Goal: Transaction & Acquisition: Purchase product/service

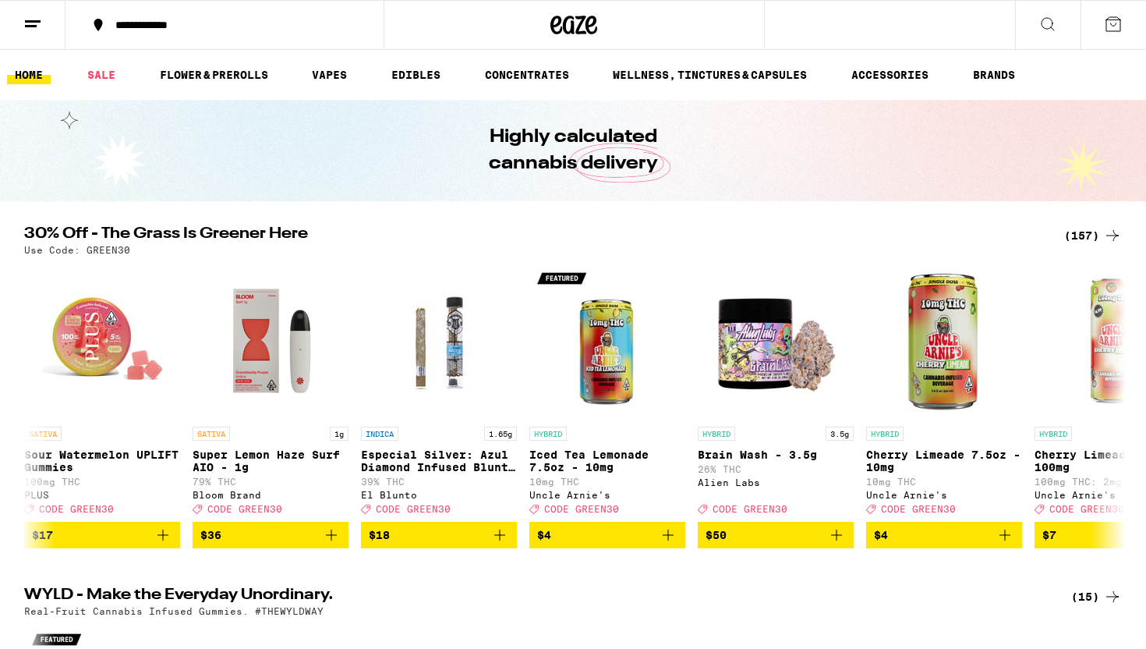
click at [69, 58] on ul "HOME SALE FLOWER & PREROLLS VAPES EDIBLES CONCENTRATES WELLNESS, TINCTURES & CA…" at bounding box center [573, 75] width 1146 height 50
click at [90, 70] on link "SALE" at bounding box center [102, 75] width 44 height 19
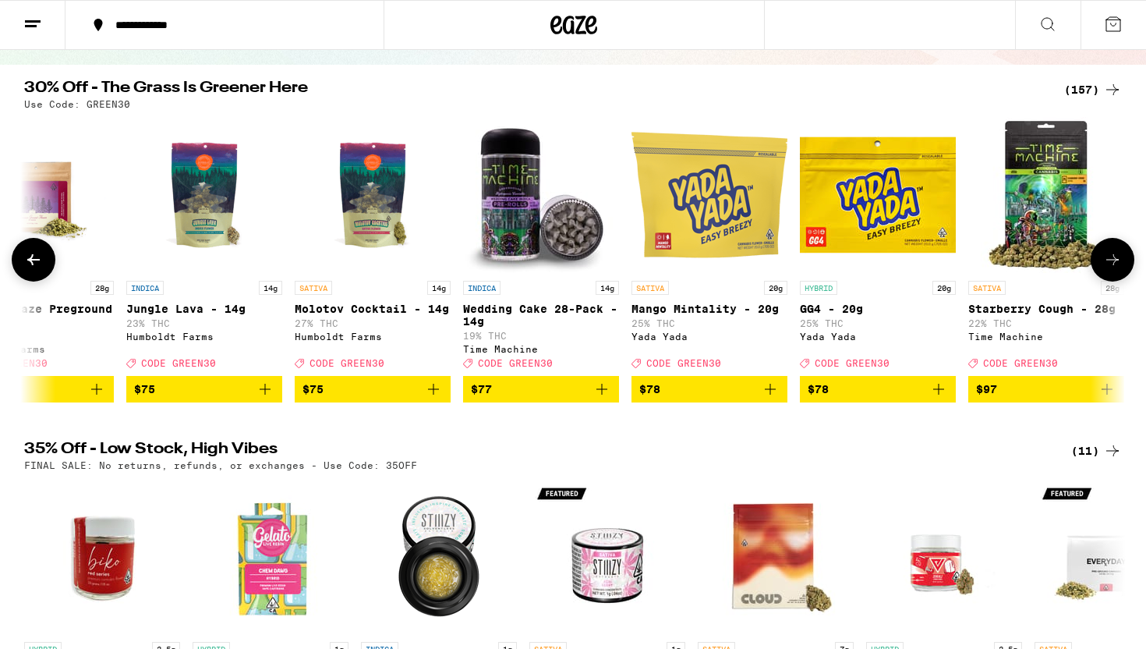
scroll to position [0, 25349]
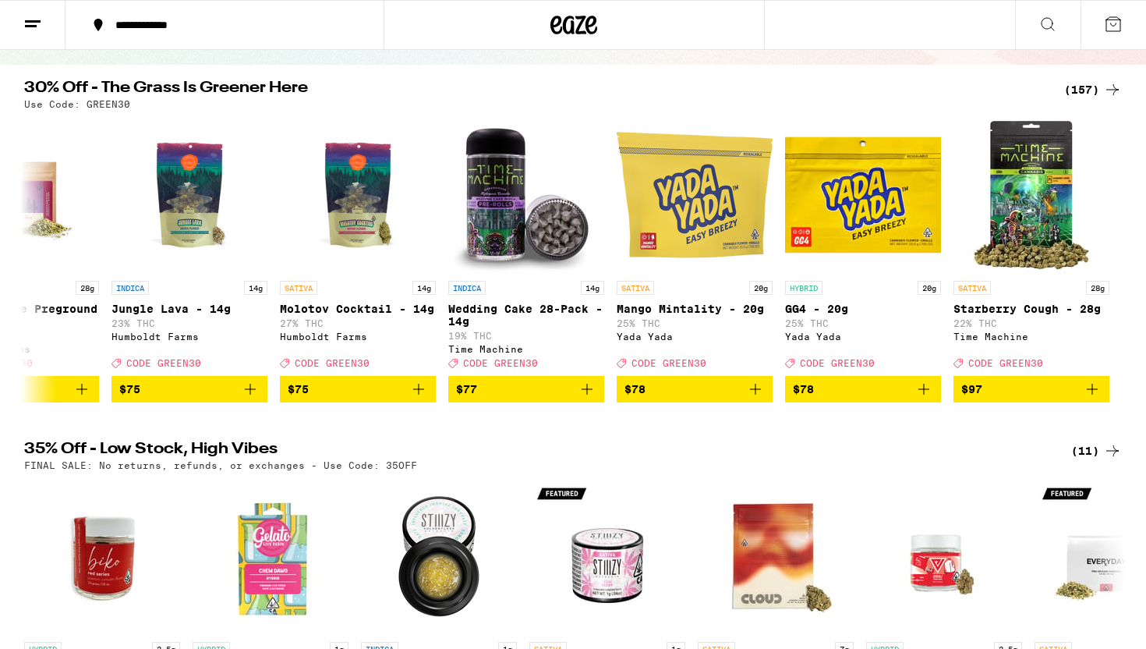
click at [1100, 84] on div "(157)" at bounding box center [1094, 89] width 58 height 19
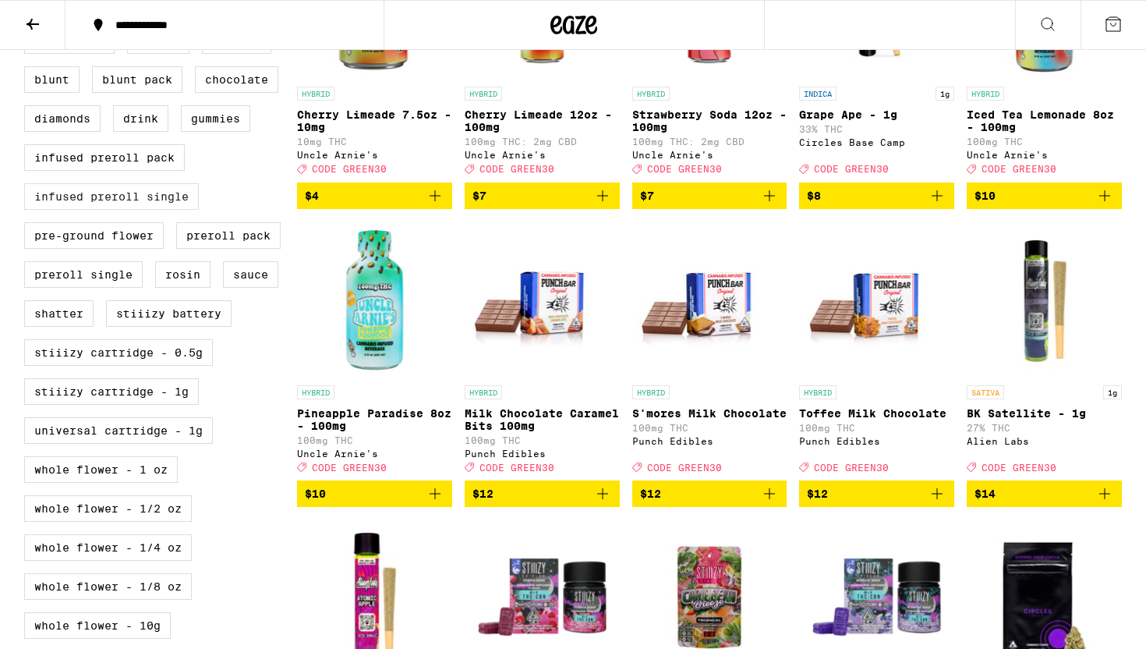
scroll to position [603, 0]
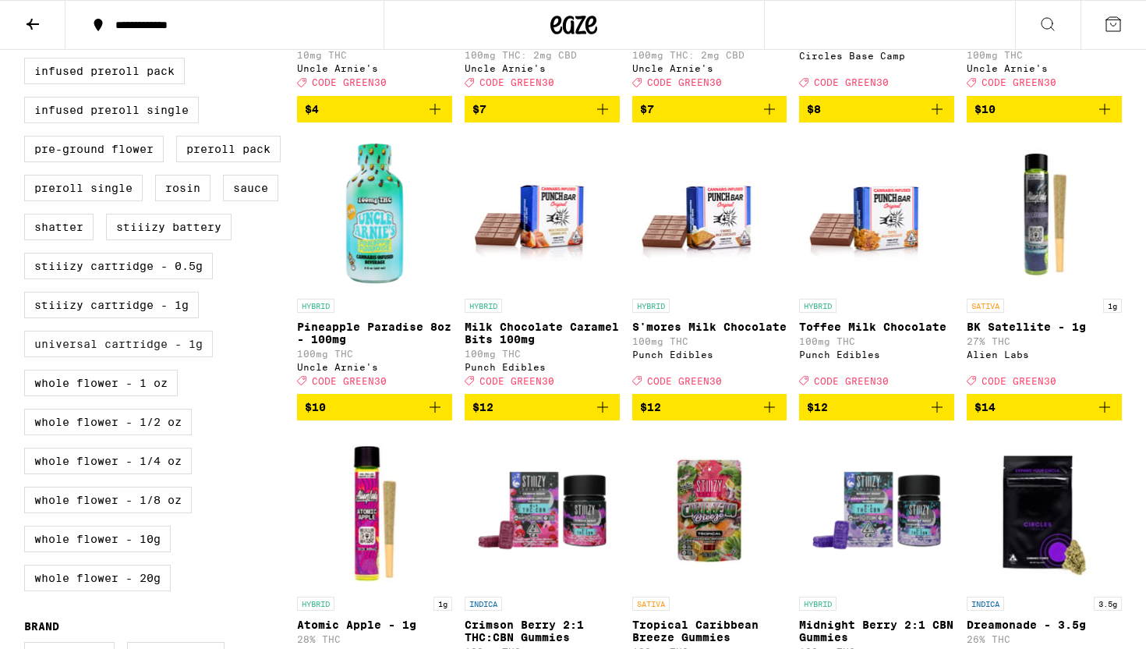
click at [113, 357] on label "Universal Cartridge - 1g" at bounding box center [118, 344] width 189 height 27
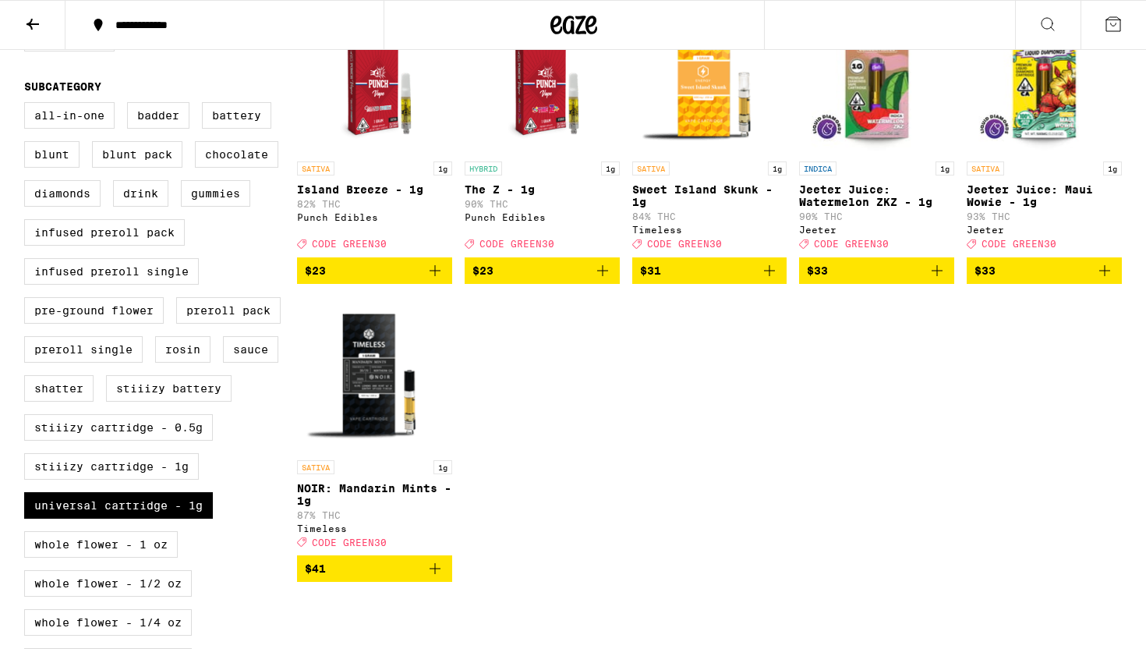
scroll to position [524, 0]
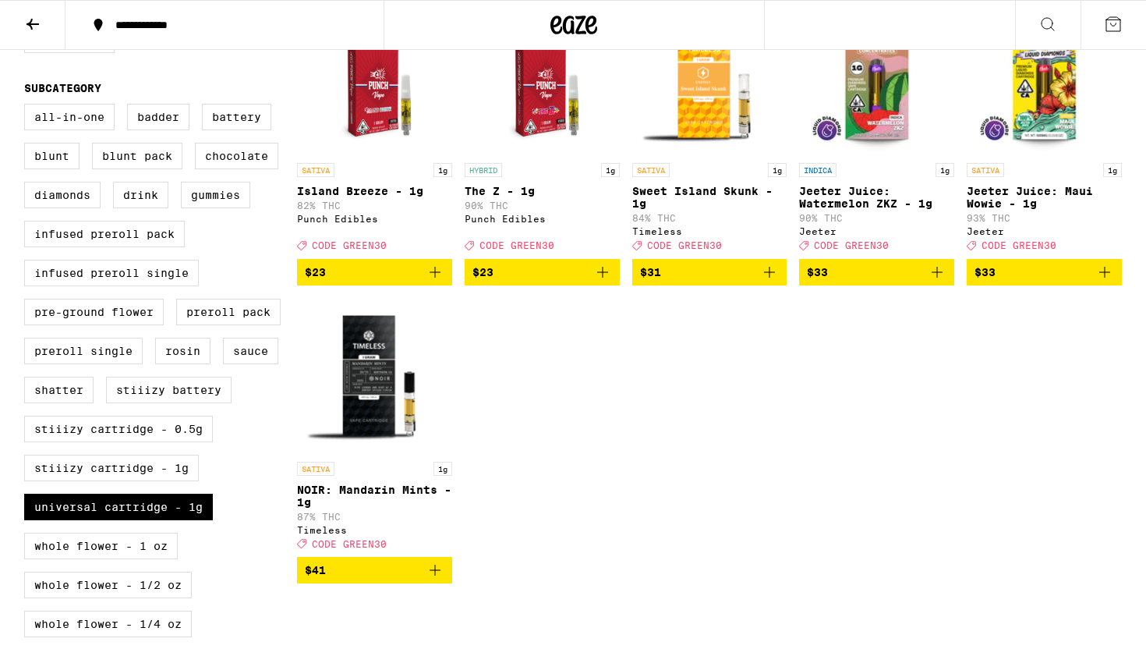
click at [683, 203] on p "Sweet Island Skunk - 1g" at bounding box center [709, 197] width 155 height 25
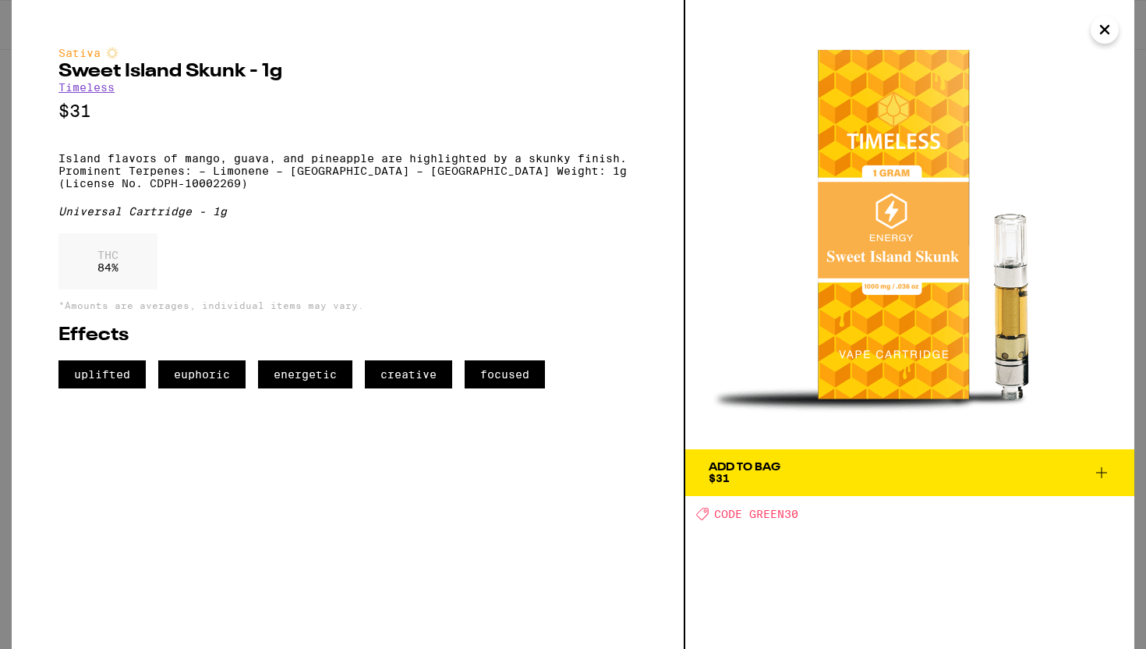
click at [1102, 34] on icon "Close" at bounding box center [1105, 29] width 19 height 23
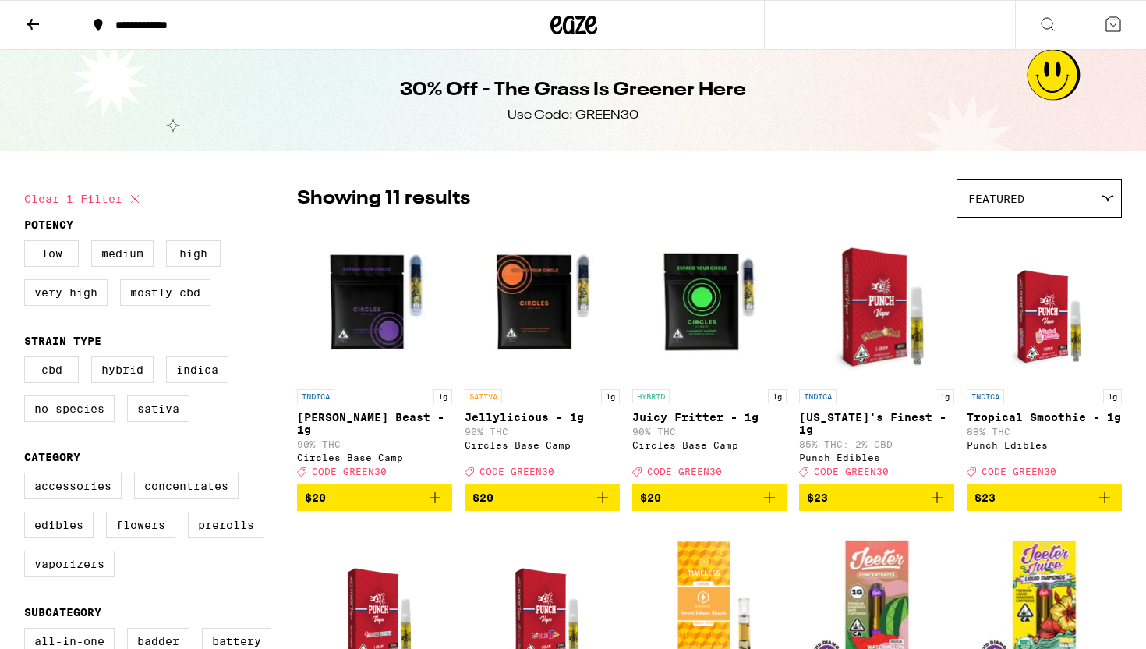
scroll to position [569, 0]
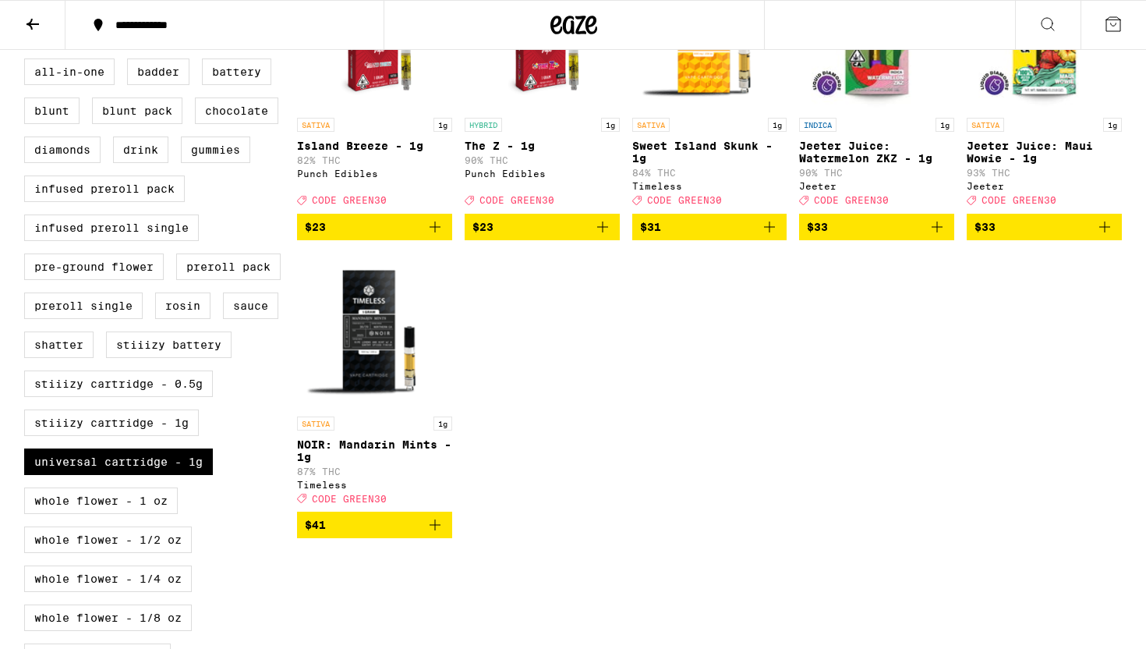
click at [370, 409] on img "Open page for NOIR: Mandarin Mints - 1g from Timeless" at bounding box center [374, 331] width 155 height 156
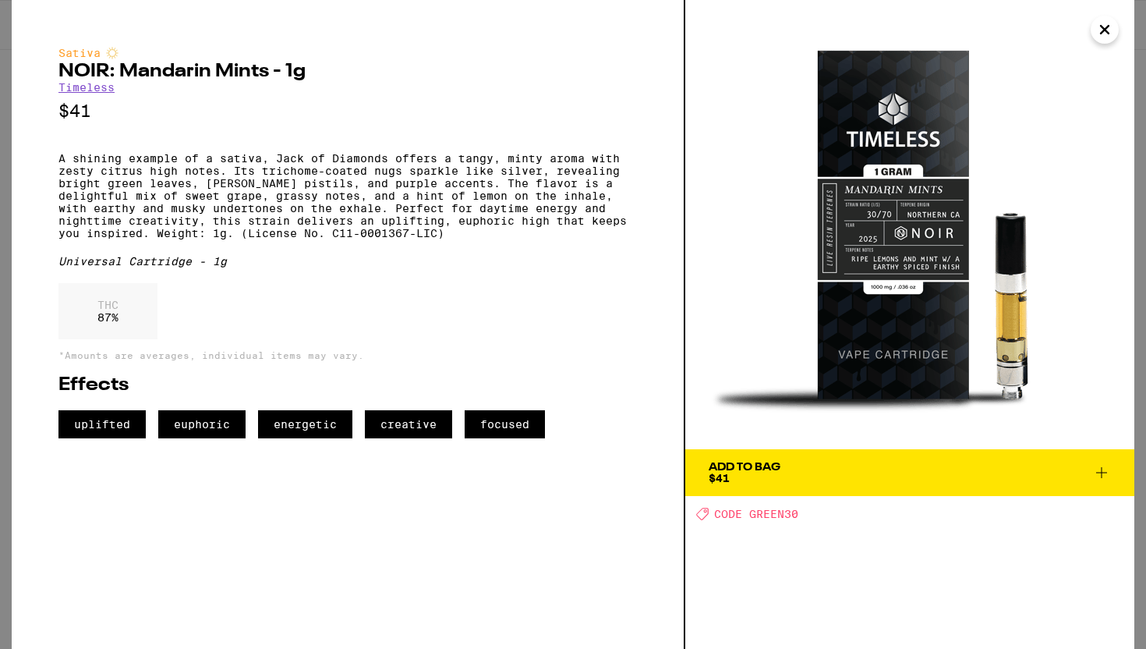
click at [855, 473] on span "Add To Bag $41" at bounding box center [910, 473] width 402 height 22
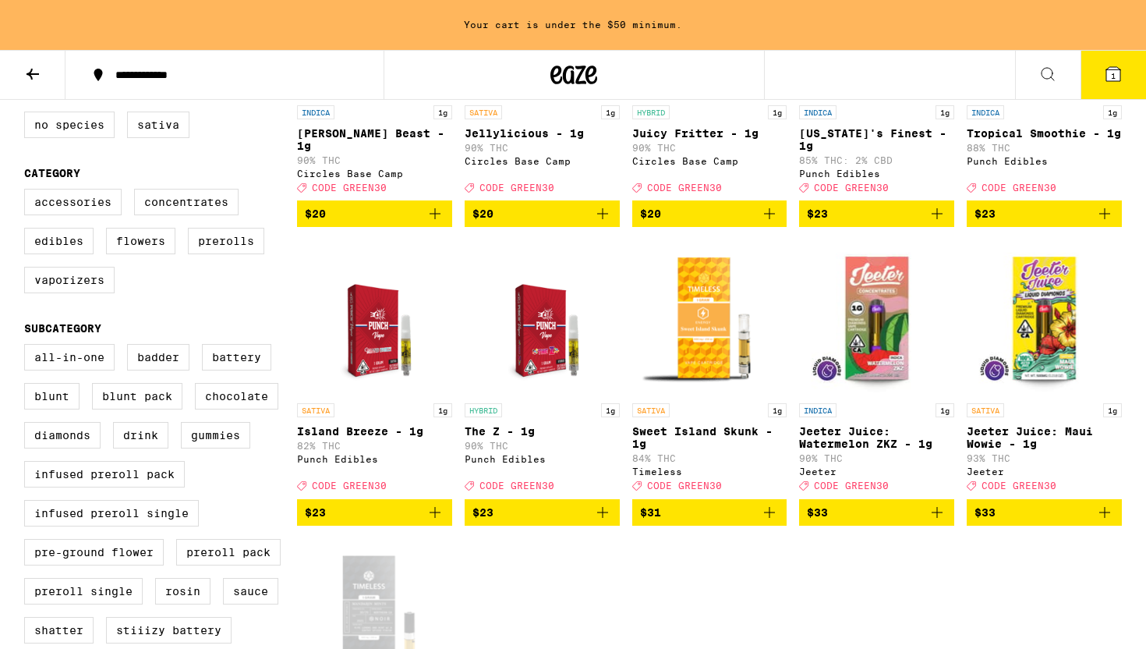
scroll to position [568, 0]
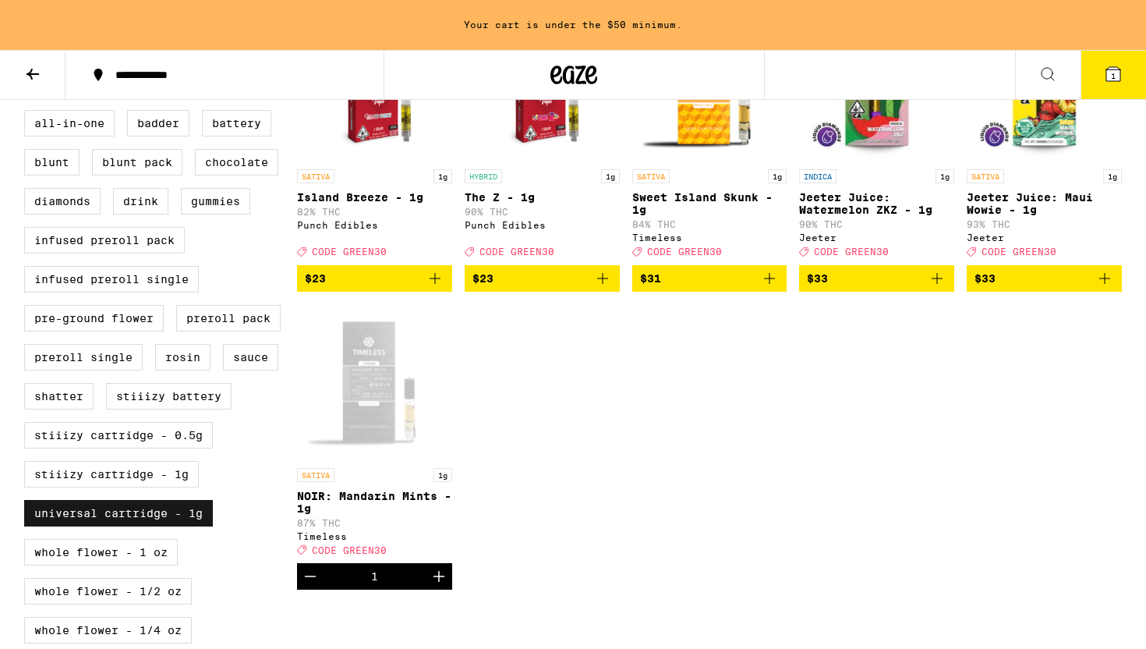
click at [151, 526] on label "Universal Cartridge - 1g" at bounding box center [118, 513] width 189 height 27
click at [28, 113] on input "Universal Cartridge - 1g" at bounding box center [27, 112] width 1 height 1
checkbox input "false"
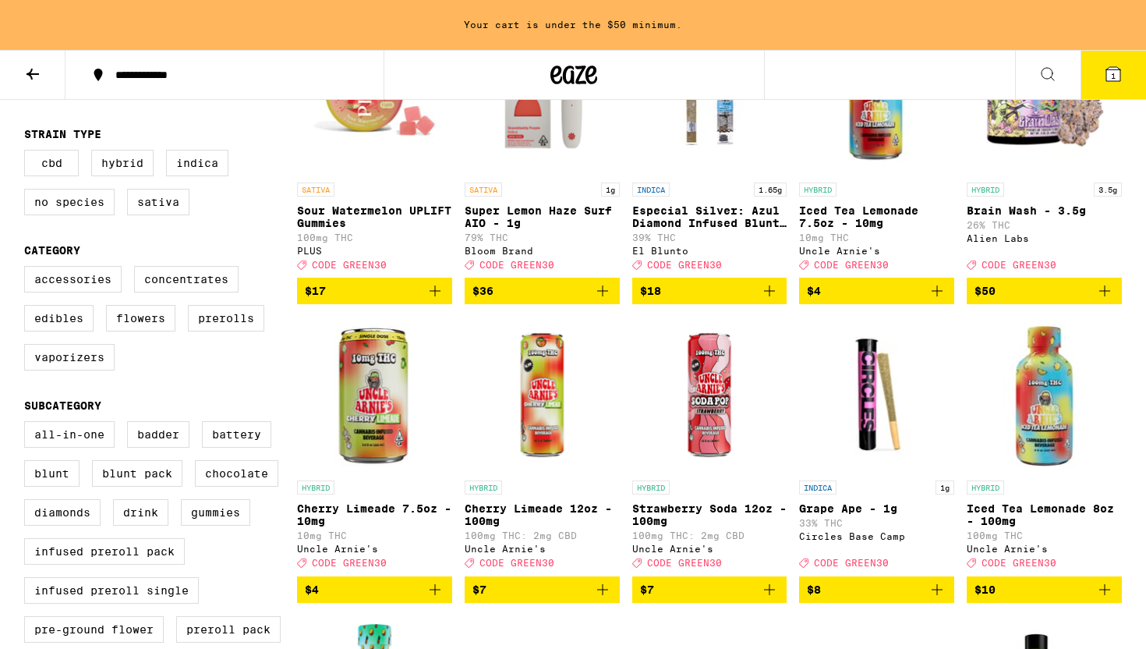
scroll to position [229, 0]
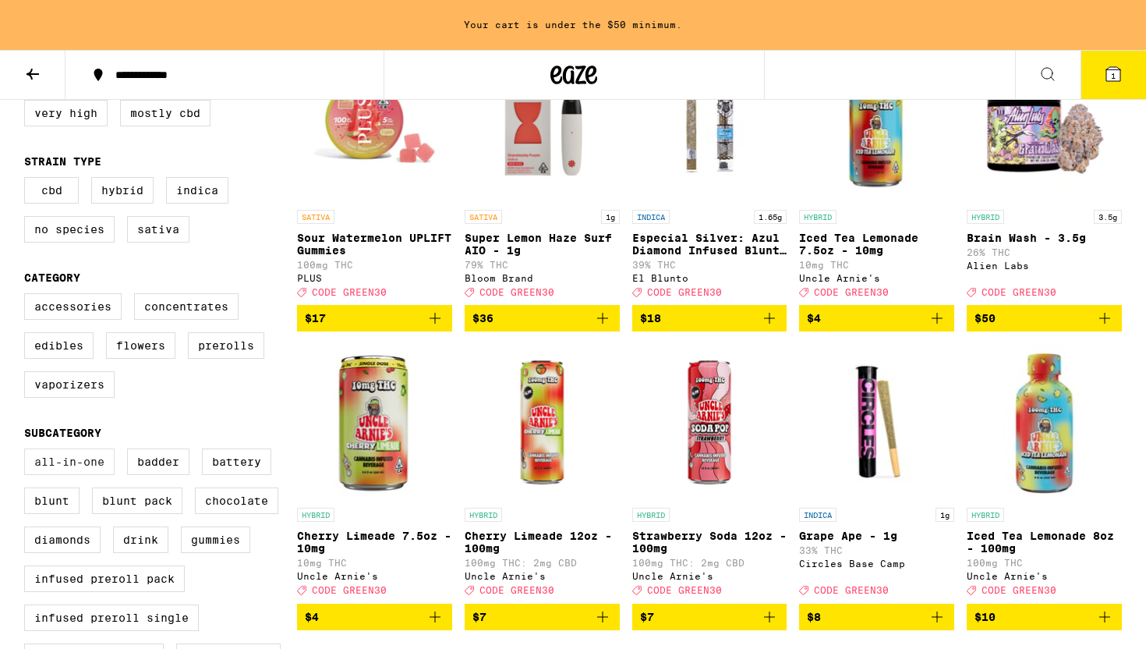
click at [77, 475] on label "All-In-One" at bounding box center [69, 461] width 90 height 27
click at [28, 452] on input "All-In-One" at bounding box center [27, 451] width 1 height 1
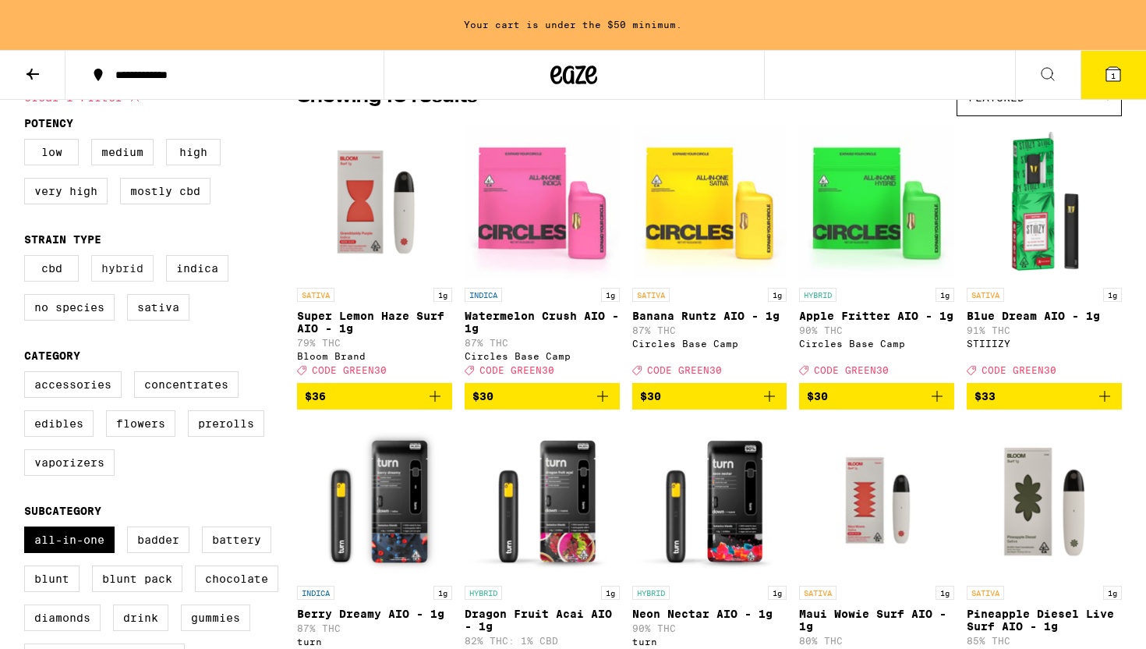
scroll to position [205, 0]
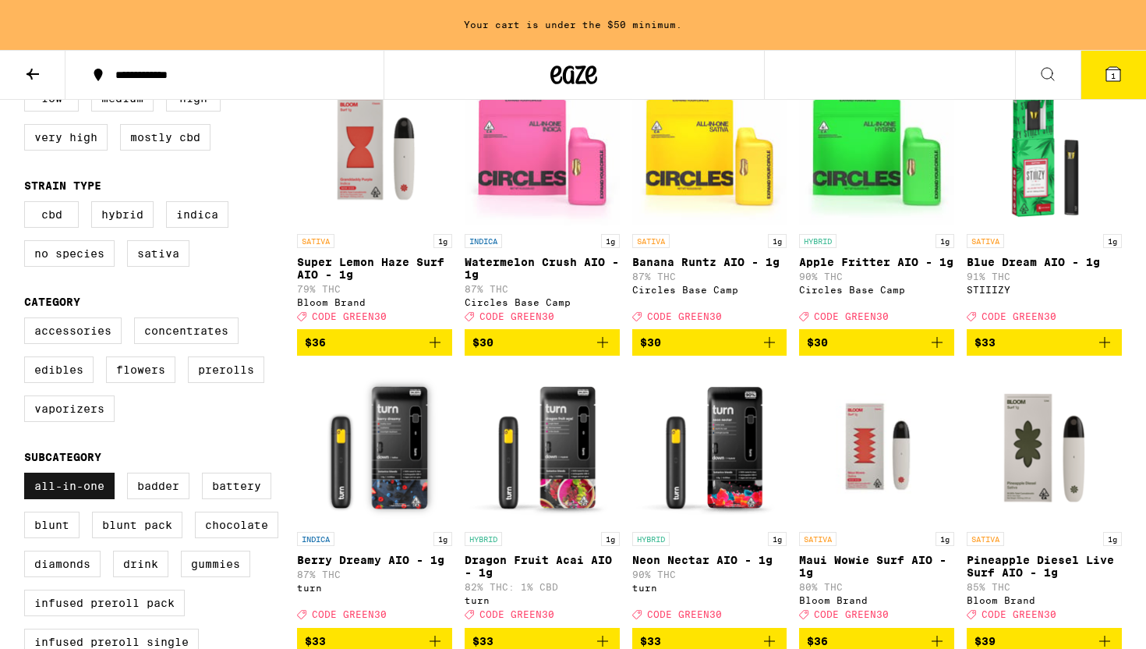
click at [80, 499] on label "All-In-One" at bounding box center [69, 486] width 90 height 27
click at [28, 476] on input "All-In-One" at bounding box center [27, 475] width 1 height 1
checkbox input "false"
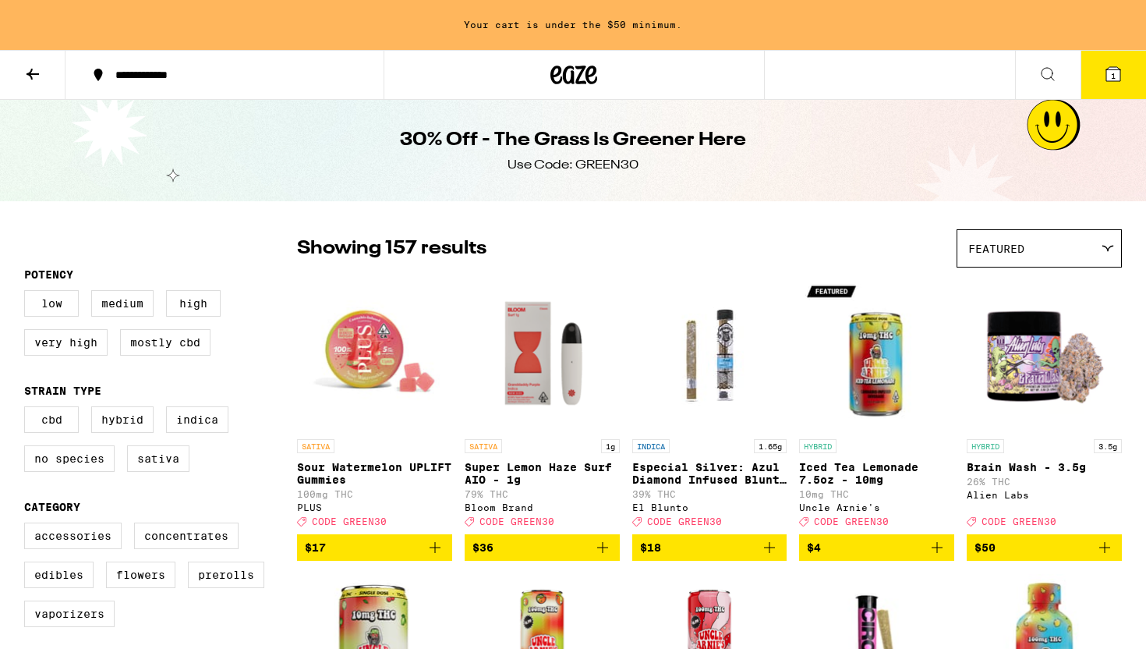
click at [432, 557] on icon "Add to bag" at bounding box center [435, 547] width 19 height 19
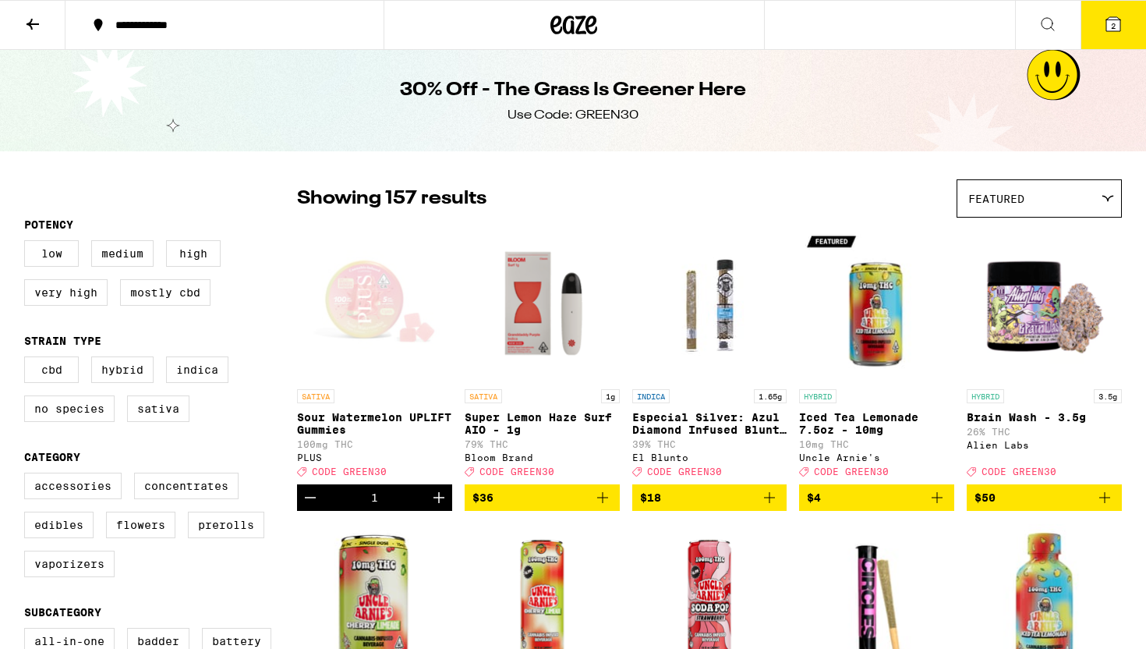
click at [438, 503] on icon "Increment" at bounding box center [439, 497] width 11 height 11
click at [307, 507] on icon "Decrement" at bounding box center [310, 497] width 19 height 19
click at [347, 508] on div "1" at bounding box center [374, 497] width 155 height 27
click at [363, 419] on p "Sour Watermelon UPLIFT Gummies" at bounding box center [374, 423] width 155 height 25
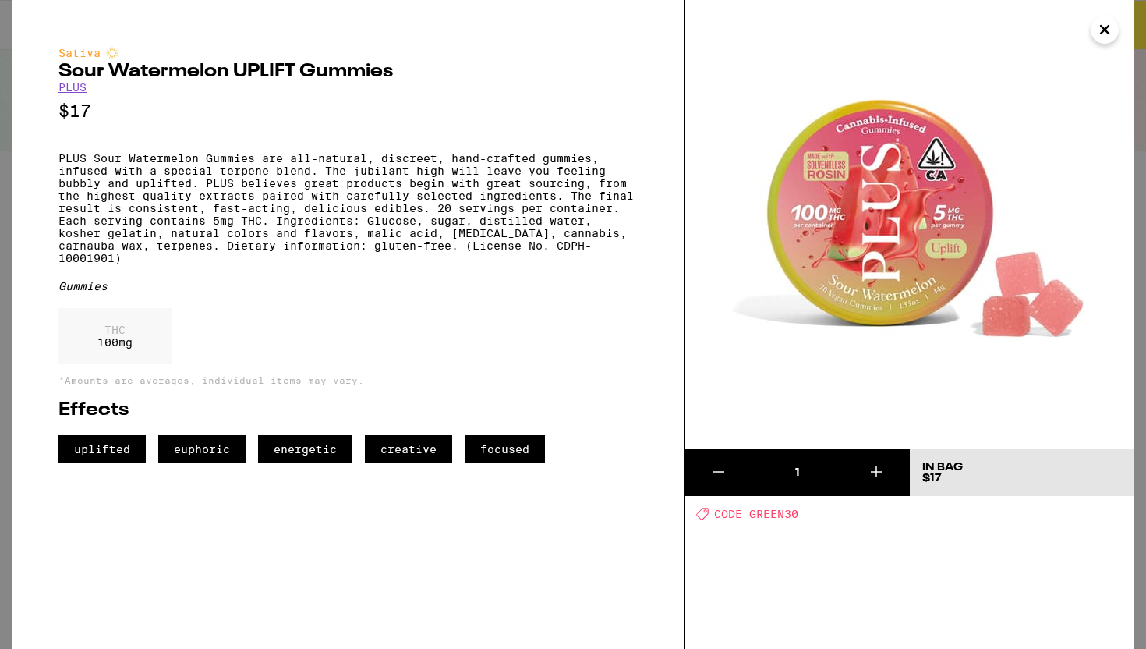
click at [1101, 23] on icon "Close" at bounding box center [1105, 29] width 19 height 23
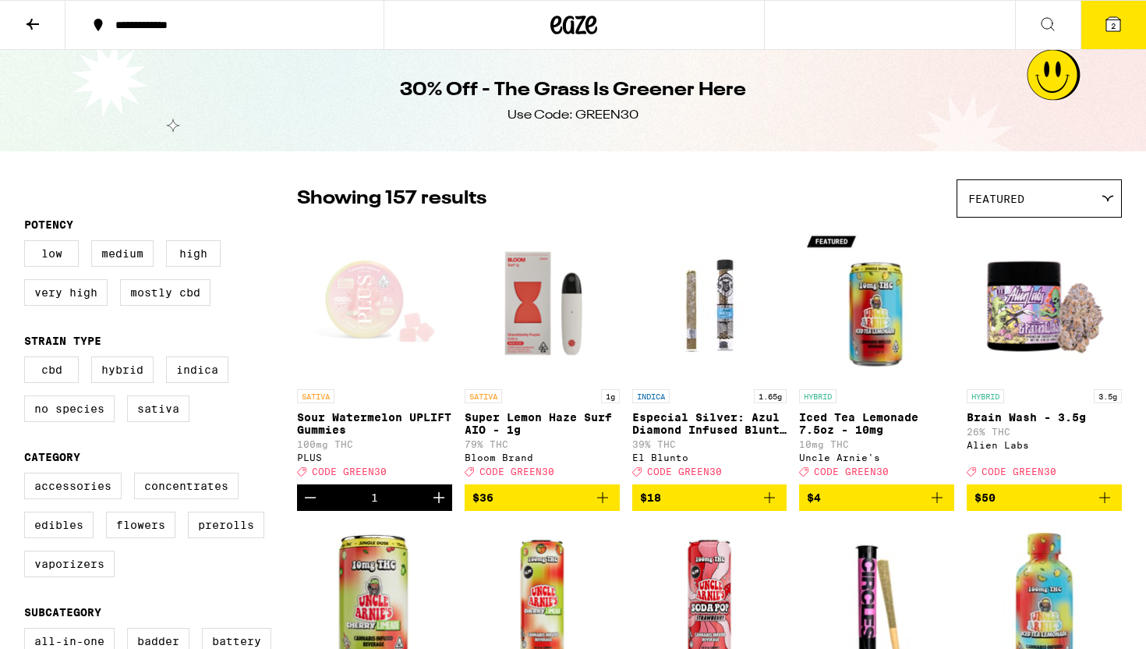
click at [1108, 24] on icon at bounding box center [1114, 24] width 14 height 14
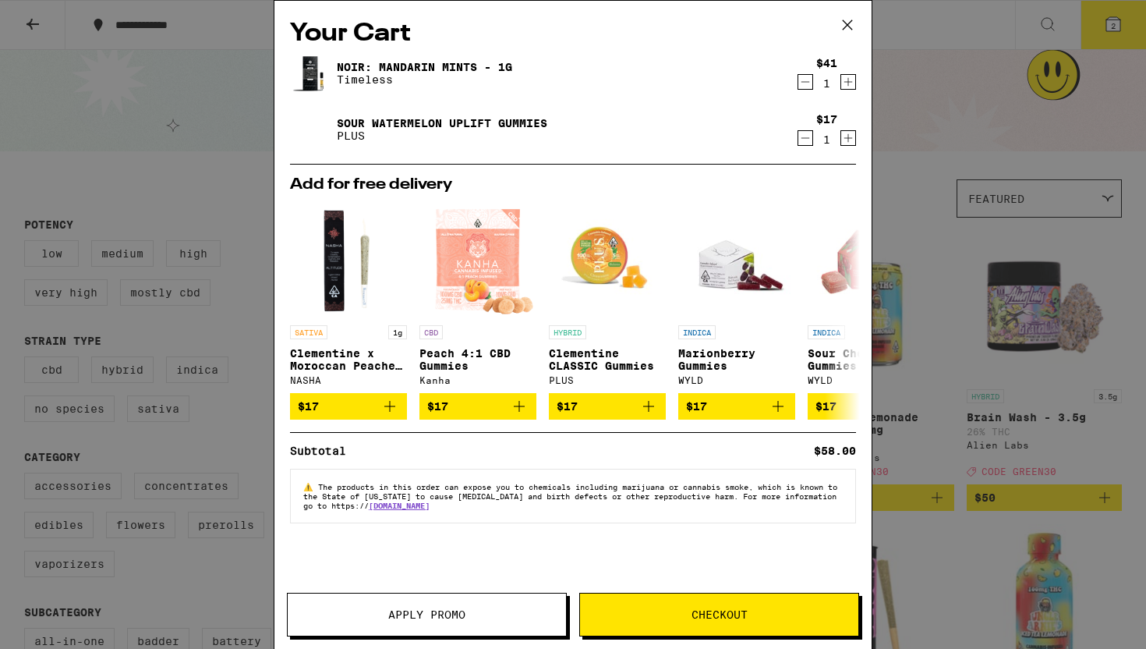
click at [710, 583] on div "Your Cart NOIR: Mandarin Mints - 1g Timeless $41 1 Sour Watermelon UPLIFT Gummi…" at bounding box center [573, 301] width 597 height 601
click at [721, 602] on button "Checkout" at bounding box center [719, 615] width 280 height 44
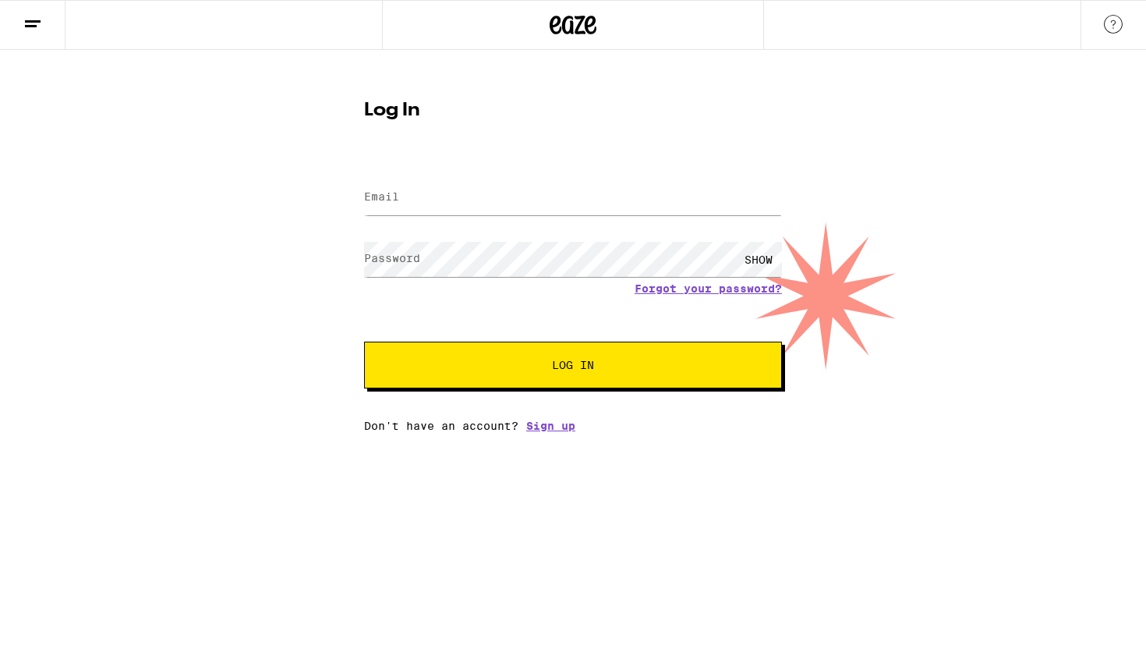
click at [719, 432] on html "Log In Email Email Password Password SHOW Forgot your password? Log In Don't ha…" at bounding box center [573, 216] width 1146 height 432
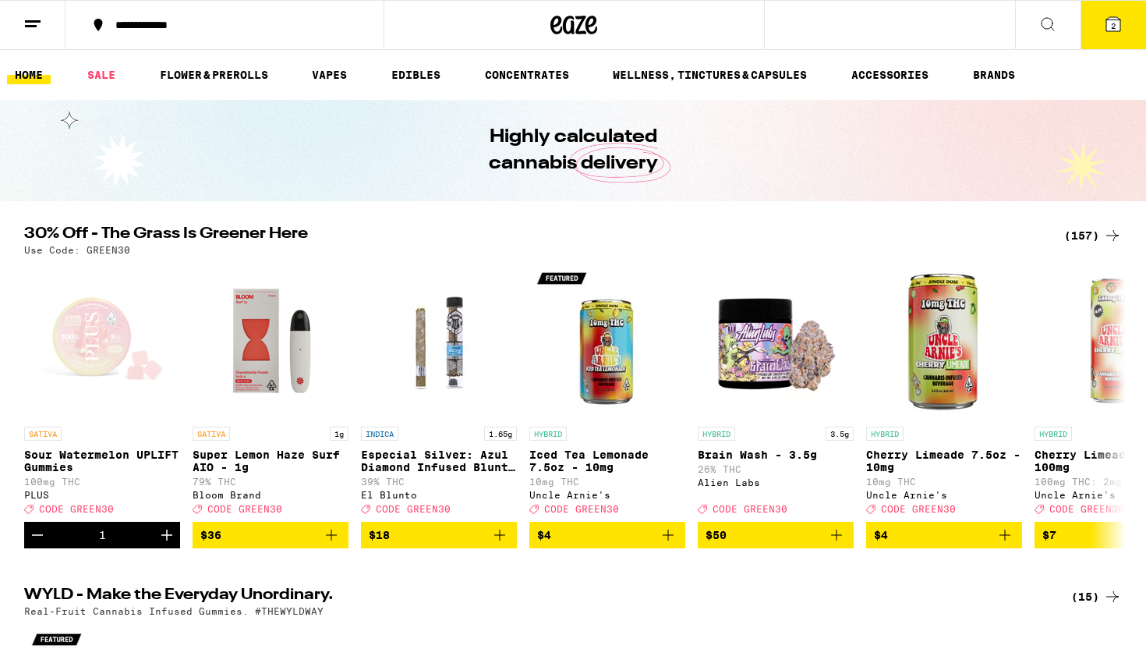
click at [1070, 239] on div "(157)" at bounding box center [1094, 235] width 58 height 19
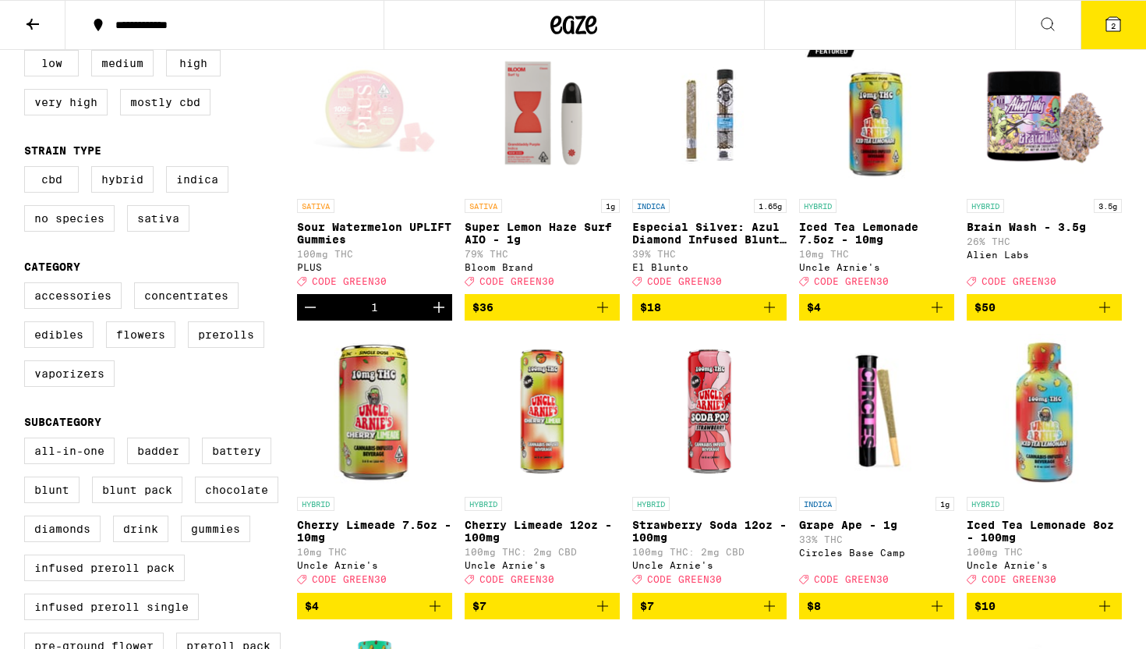
scroll to position [243, 0]
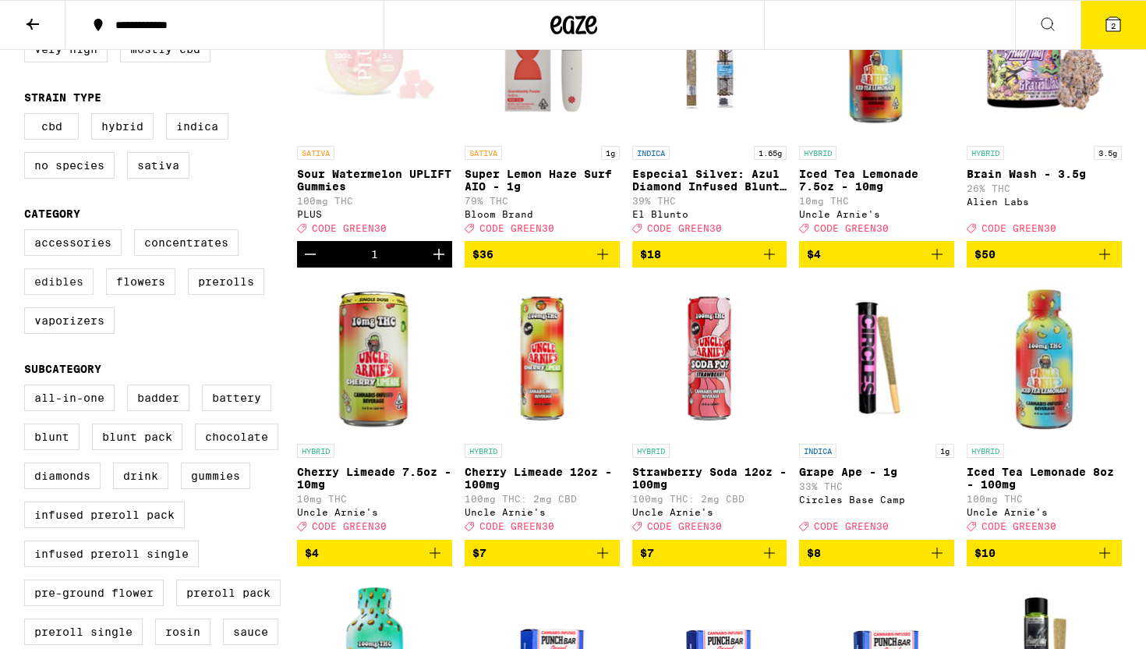
click at [45, 295] on label "Edibles" at bounding box center [58, 281] width 69 height 27
click at [28, 232] on input "Edibles" at bounding box center [27, 232] width 1 height 1
checkbox input "true"
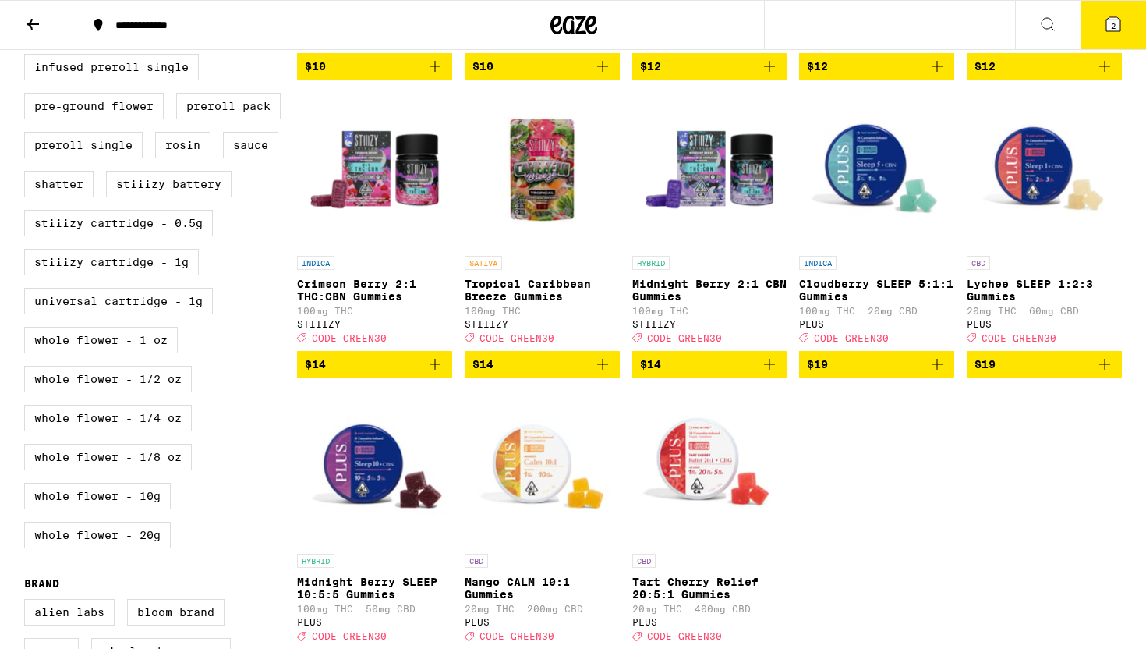
scroll to position [725, 0]
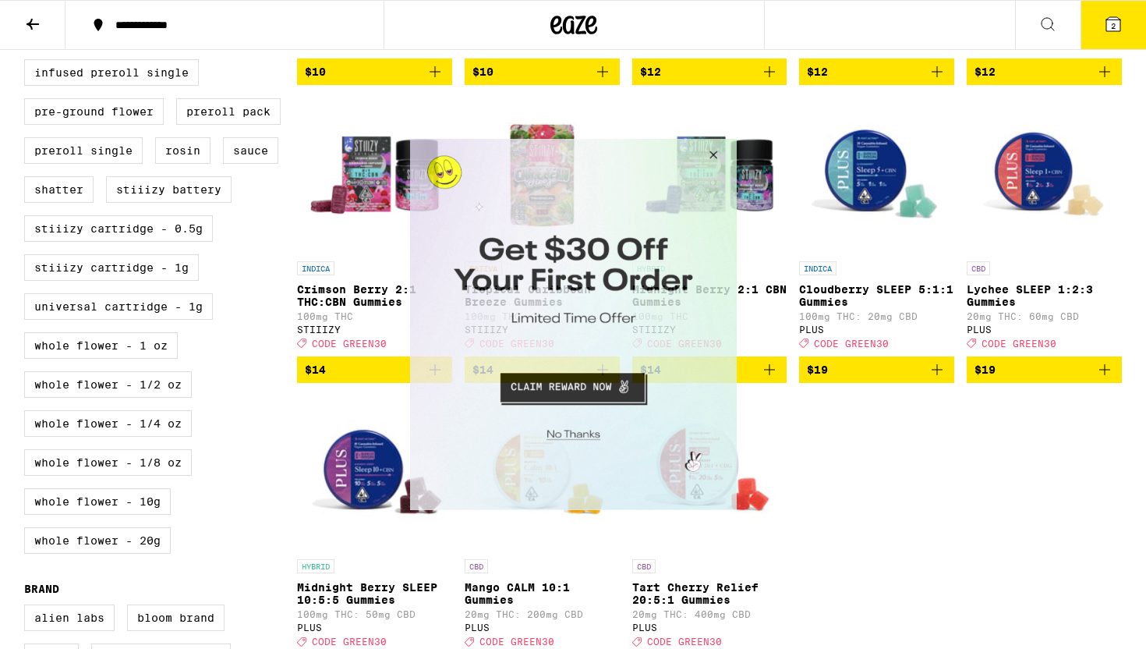
click at [708, 143] on button "Close Modal" at bounding box center [710, 157] width 42 height 37
